Goal: Find specific page/section: Find specific page/section

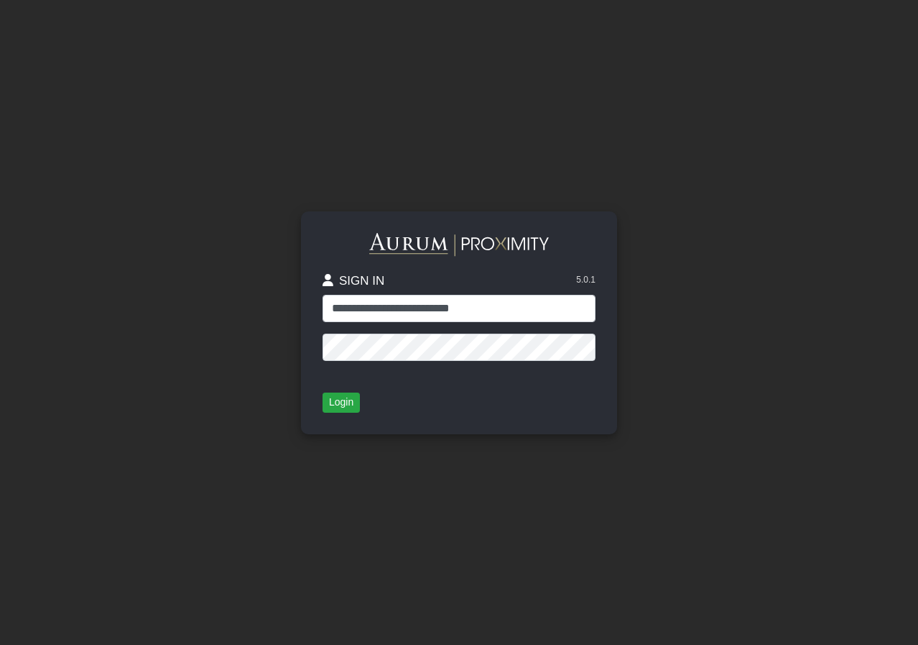
type input "**********"
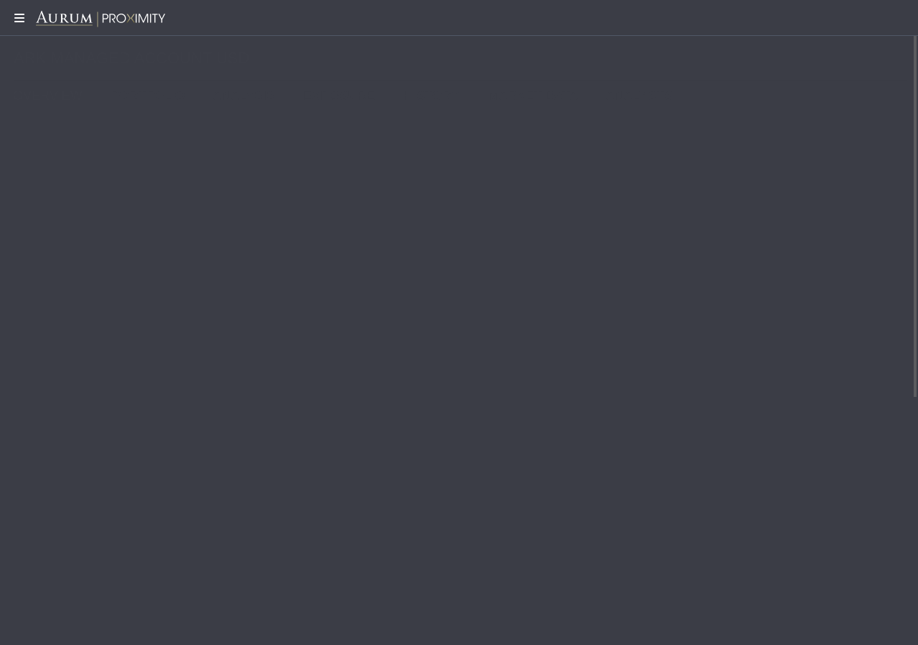
click at [17, 20] on icon at bounding box center [18, 17] width 36 height 11
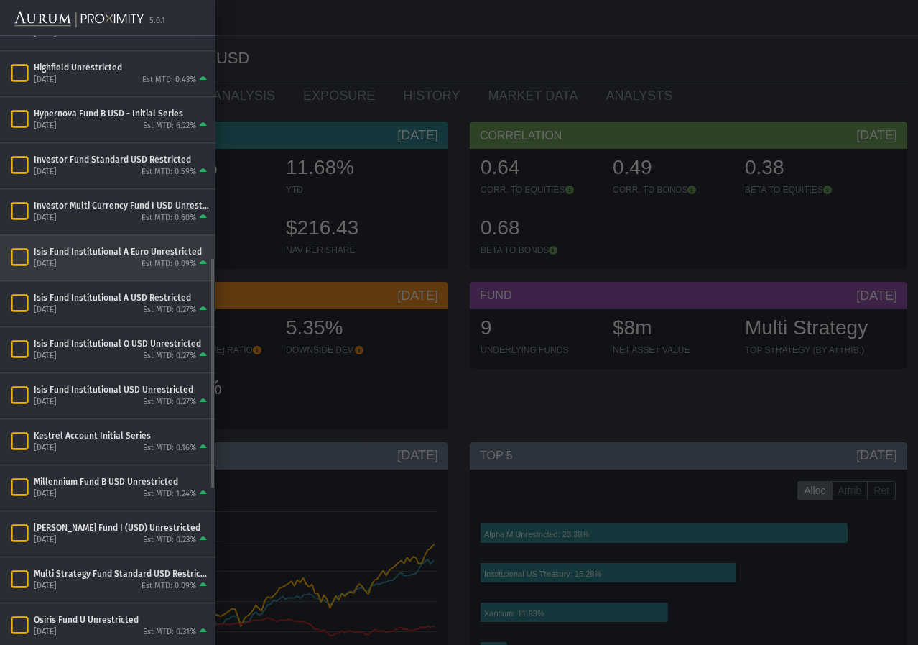
scroll to position [631, 0]
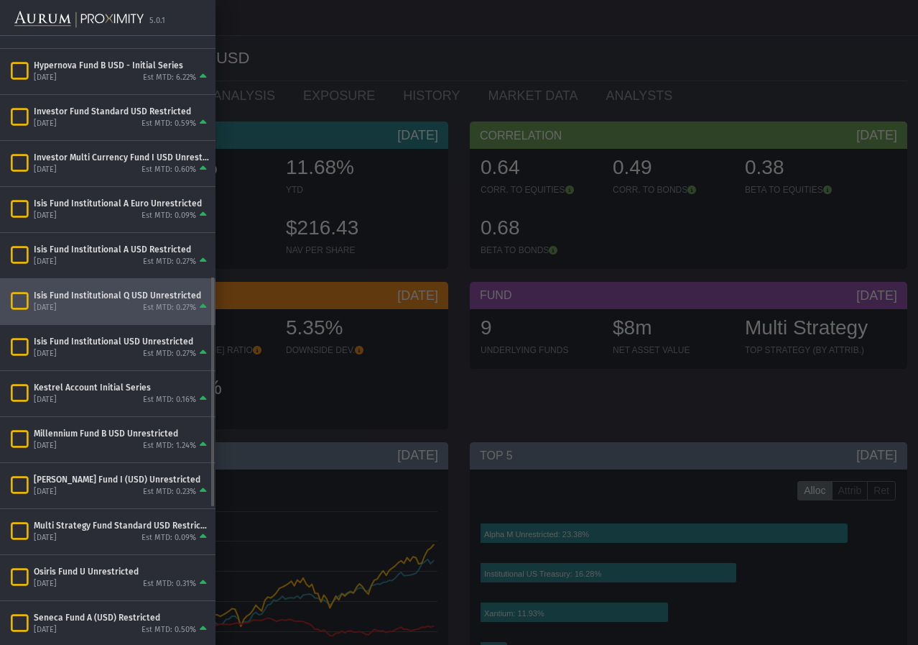
click at [111, 295] on div "Isis Fund Institutional Q USD Unrestricted" at bounding box center [122, 295] width 176 height 11
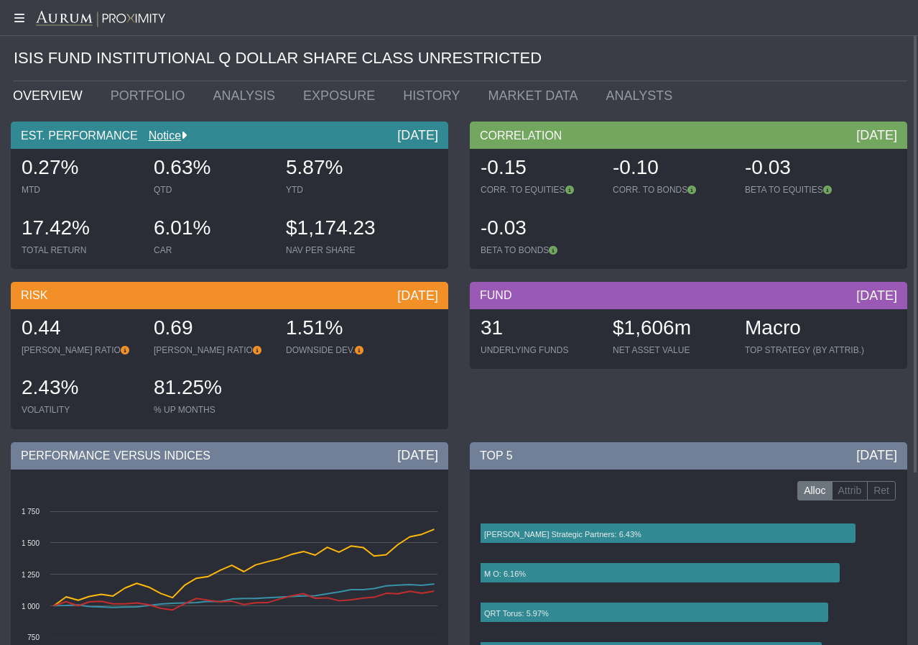
click at [88, 57] on div "ISIS FUND INSTITUTIONAL Q DOLLAR SHARE CLASS UNRESTRICTED" at bounding box center [461, 58] width 894 height 45
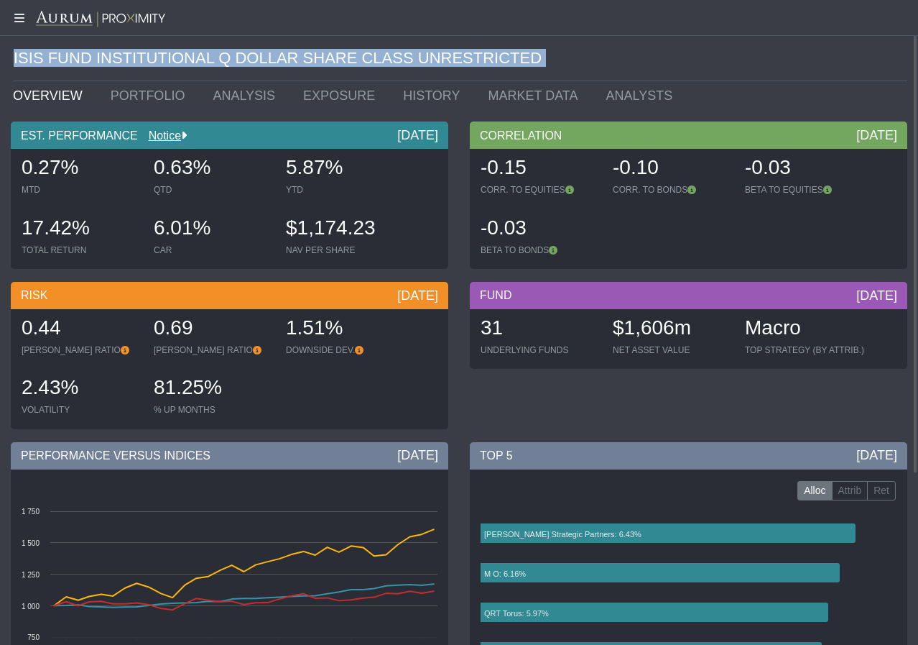
click at [88, 57] on div "ISIS FUND INSTITUTIONAL Q DOLLAR SHARE CLASS UNRESTRICTED" at bounding box center [461, 58] width 894 height 45
copy div "ISIS FUND INSTITUTIONAL Q DOLLAR SHARE CLASS UNRESTRICTED"
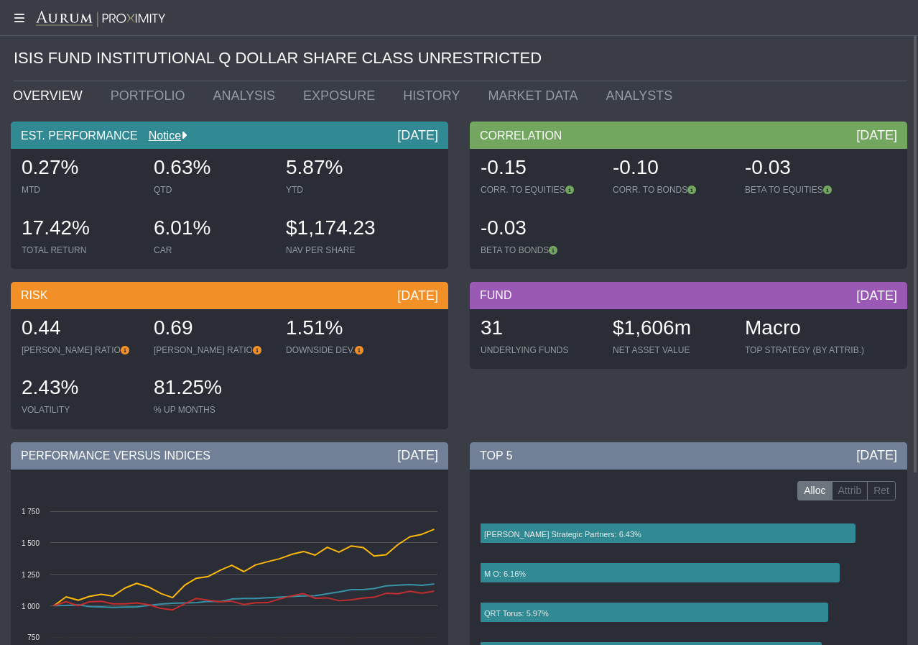
click at [657, 95] on ul "OVERVIEW PORTFOLIO ANALYSIS EXPOSURE HISTORY MARKET DATA ANALYSTS" at bounding box center [460, 95] width 916 height 29
